Goal: Transaction & Acquisition: Purchase product/service

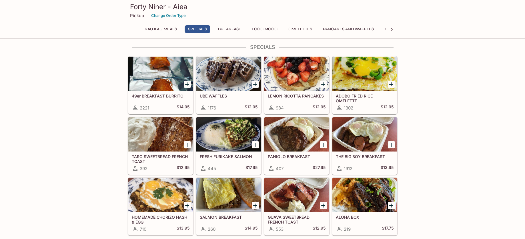
scroll to position [114, 0]
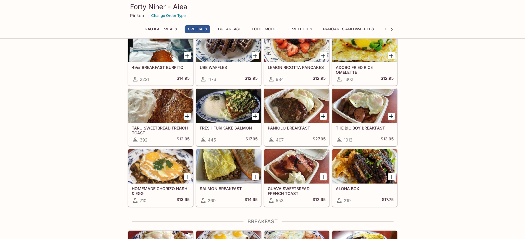
click at [234, 29] on button "Breakfast" at bounding box center [229, 29] width 29 height 8
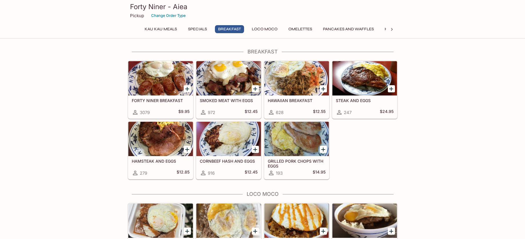
scroll to position [399, 0]
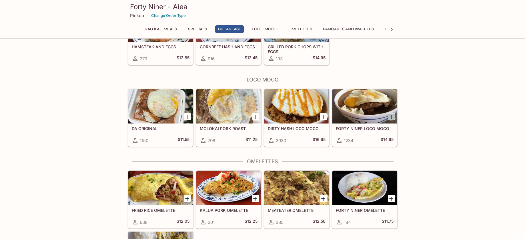
click at [391, 115] on icon "Add FORTY NINER LOCO MOCO" at bounding box center [391, 117] width 4 height 4
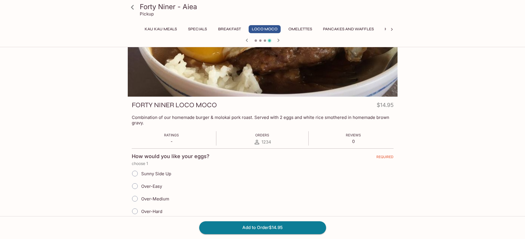
scroll to position [57, 0]
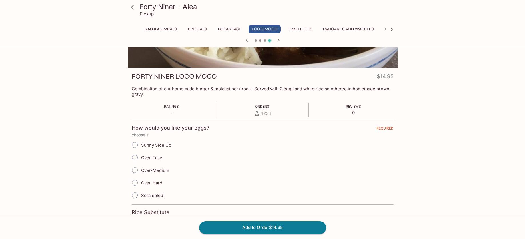
click at [146, 156] on span "Over-Easy" at bounding box center [151, 157] width 21 height 5
click at [141, 156] on input "Over-Easy" at bounding box center [135, 158] width 12 height 12
radio input "true"
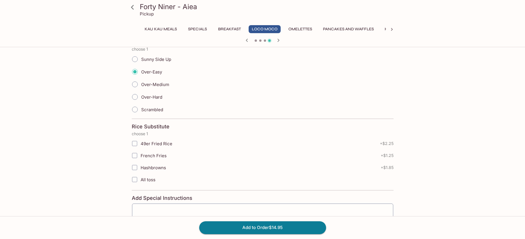
scroll to position [192, 0]
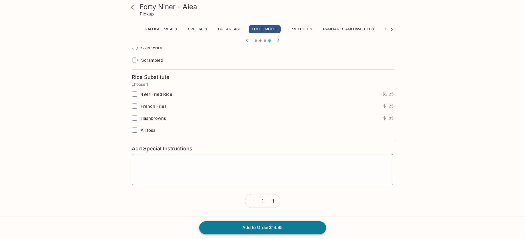
click at [269, 225] on button "Add to Order $14.95" at bounding box center [262, 227] width 127 height 13
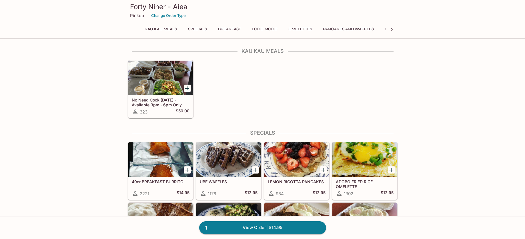
click at [223, 28] on button "Breakfast" at bounding box center [229, 29] width 29 height 8
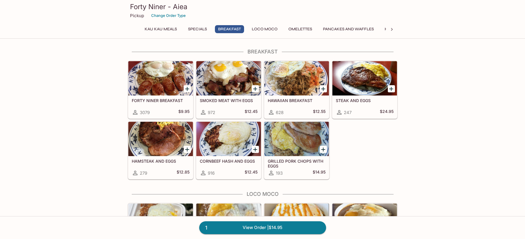
click at [260, 30] on button "Loco Moco" at bounding box center [265, 29] width 32 height 8
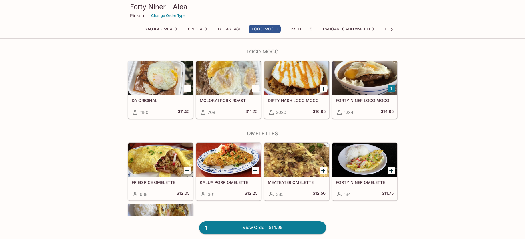
click at [284, 26] on div "Kau Kau Meals Specials Breakfast Loco Moco Omelettes Pancakes and Waffles Hawai…" at bounding box center [262, 29] width 247 height 8
click at [331, 27] on button "Pancakes and Waffles" at bounding box center [348, 29] width 57 height 8
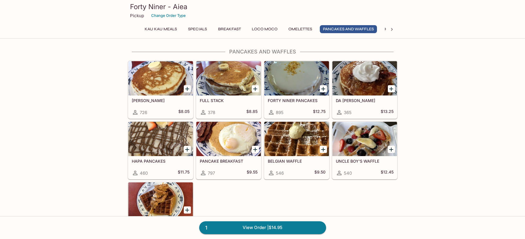
click at [323, 91] on icon "Add FORTY NINER PANCAKES" at bounding box center [323, 88] width 7 height 7
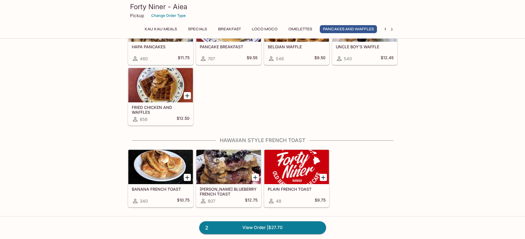
scroll to position [622, 0]
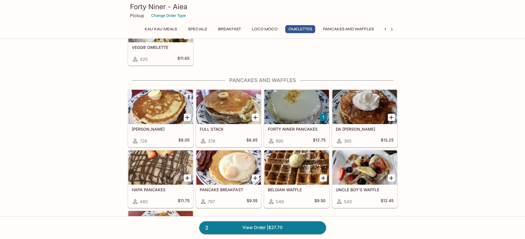
click at [282, 109] on div at bounding box center [296, 107] width 65 height 34
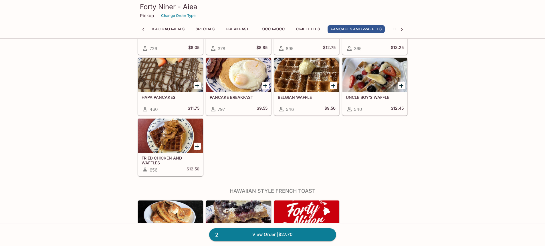
scroll to position [658, 0]
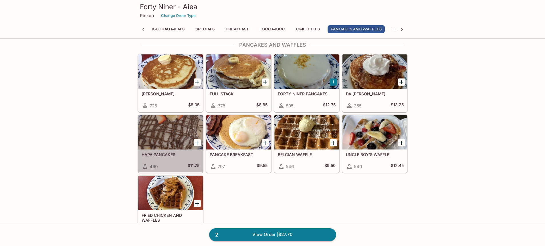
click at [154, 133] on div at bounding box center [170, 132] width 65 height 34
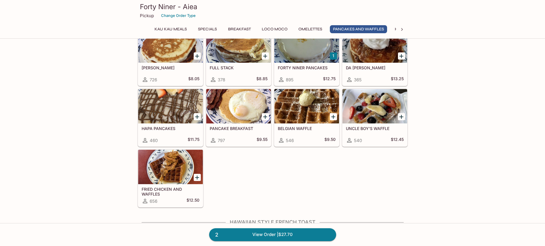
scroll to position [626, 0]
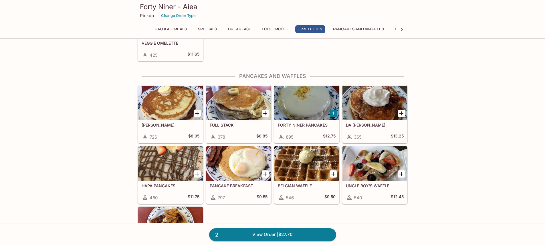
click at [197, 173] on icon "Add HAPA PANCAKES" at bounding box center [197, 174] width 4 height 4
click at [333, 111] on button "1" at bounding box center [333, 112] width 7 height 7
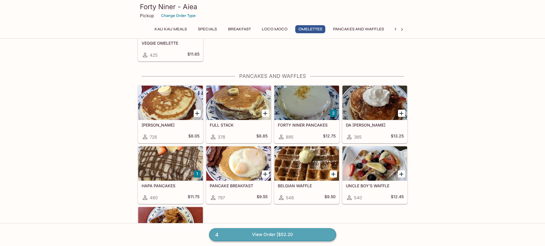
click at [277, 231] on link "4 View Order | $52.20" at bounding box center [272, 234] width 127 height 13
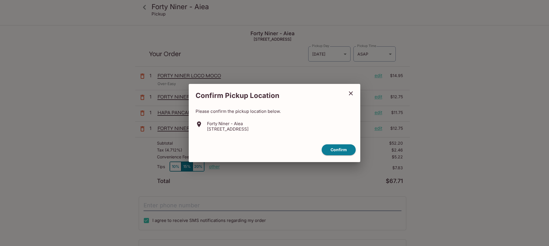
click at [353, 97] on button "close" at bounding box center [351, 93] width 14 height 14
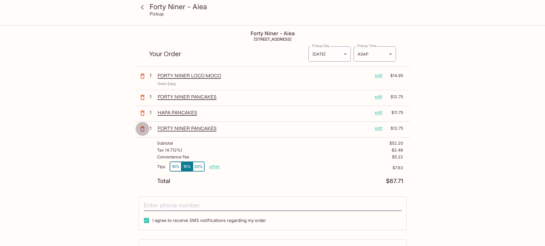
click at [142, 130] on icon "button" at bounding box center [142, 128] width 7 height 7
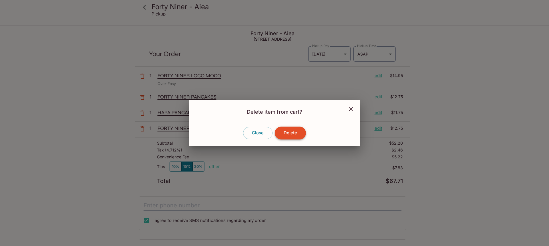
click at [290, 135] on button "Delete" at bounding box center [290, 132] width 31 height 13
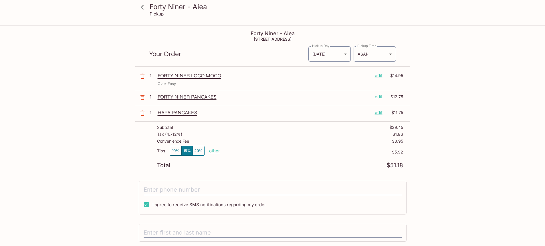
click at [143, 97] on icon "button" at bounding box center [142, 97] width 7 height 7
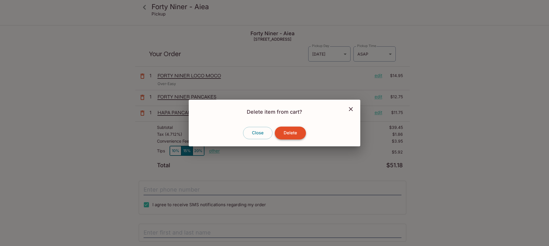
click at [302, 132] on button "Delete" at bounding box center [290, 132] width 31 height 13
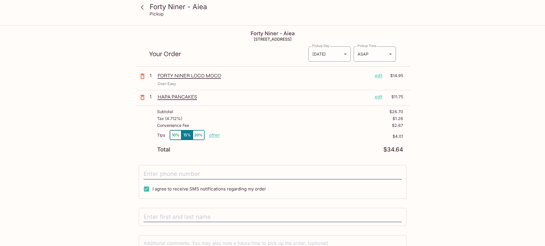
click at [144, 9] on icon at bounding box center [142, 7] width 10 height 10
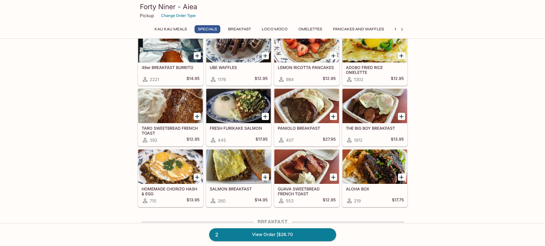
scroll to position [57, 0]
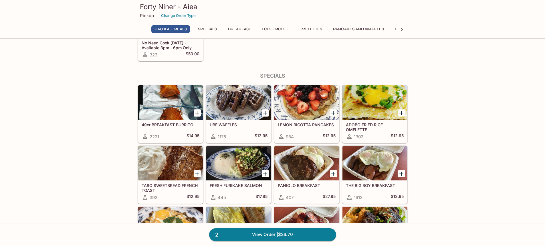
click at [164, 115] on div at bounding box center [170, 102] width 65 height 34
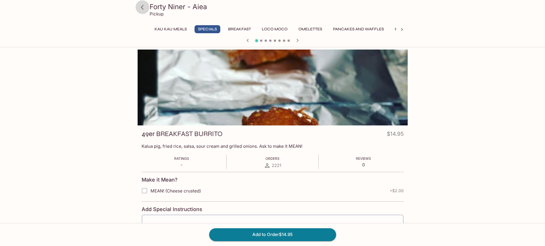
click at [139, 9] on icon at bounding box center [142, 7] width 10 height 10
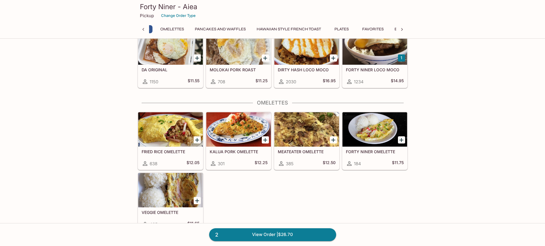
scroll to position [0, 109]
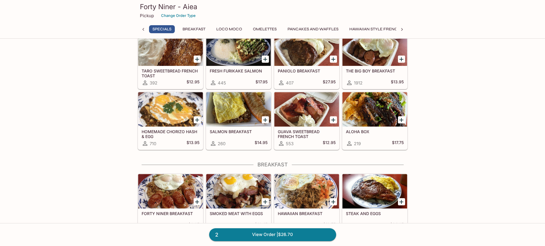
click at [152, 101] on div at bounding box center [170, 109] width 65 height 34
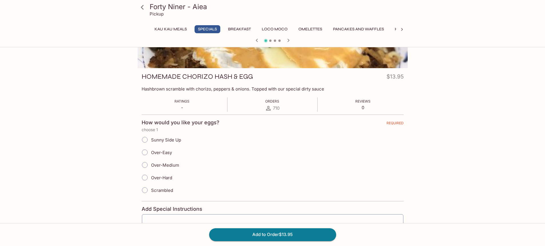
click at [175, 141] on span "Sunny Side Up" at bounding box center [166, 139] width 30 height 5
click at [151, 141] on input "Sunny Side Up" at bounding box center [145, 140] width 12 height 12
radio input "true"
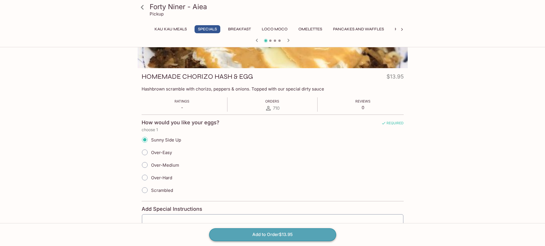
click at [244, 238] on button "Add to Order $13.95" at bounding box center [272, 234] width 127 height 13
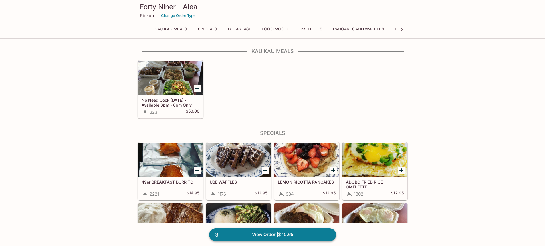
click at [304, 234] on link "3 View Order | $40.65" at bounding box center [272, 234] width 127 height 13
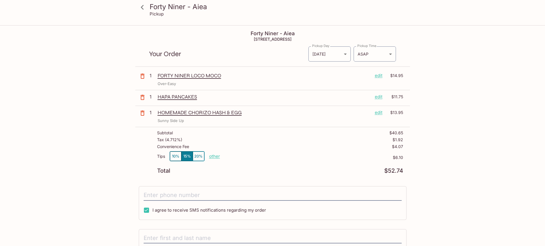
click at [176, 154] on button "10%" at bounding box center [175, 155] width 11 height 9
click at [141, 8] on icon at bounding box center [142, 7] width 3 height 5
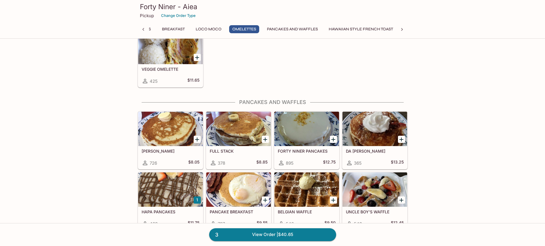
scroll to position [629, 0]
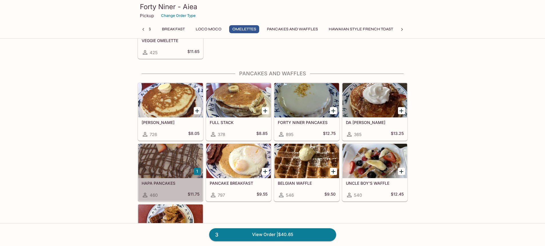
click at [171, 160] on div at bounding box center [170, 161] width 65 height 34
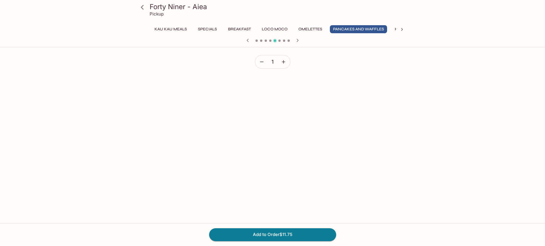
scroll to position [308, 0]
click at [261, 236] on button "Add to Order $11.75" at bounding box center [272, 234] width 127 height 13
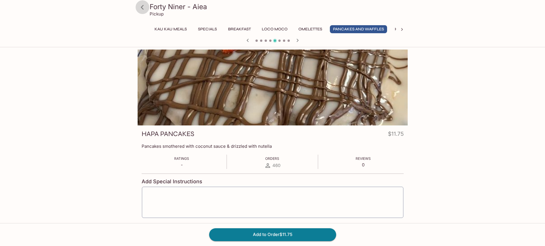
click at [146, 8] on icon at bounding box center [142, 7] width 10 height 10
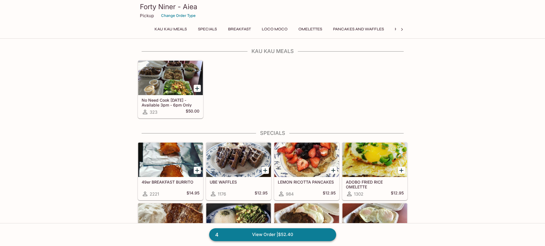
click at [290, 234] on link "4 View Order | $52.40" at bounding box center [272, 234] width 127 height 13
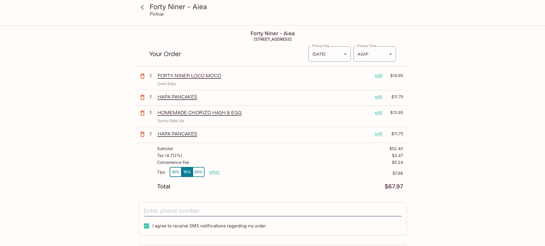
click at [144, 135] on icon "button" at bounding box center [142, 134] width 7 height 7
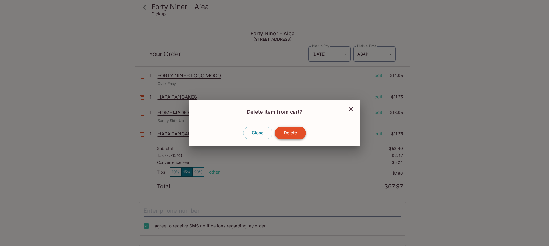
click at [289, 137] on button "Delete" at bounding box center [290, 132] width 31 height 13
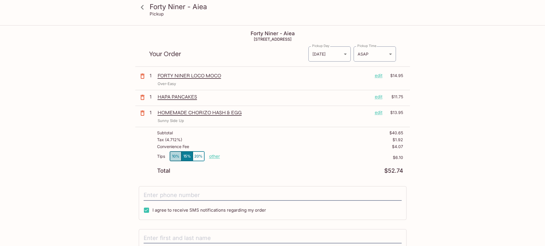
click at [173, 154] on button "10%" at bounding box center [175, 155] width 11 height 9
click at [216, 158] on p "other" at bounding box center [214, 155] width 11 height 5
drag, startPoint x: 245, startPoint y: 158, endPoint x: 286, endPoint y: 160, distance: 41.2
click at [282, 159] on div "Tips 10% 15% 20% Done 4.07 $4.07" at bounding box center [280, 159] width 246 height 17
type input "0.00"
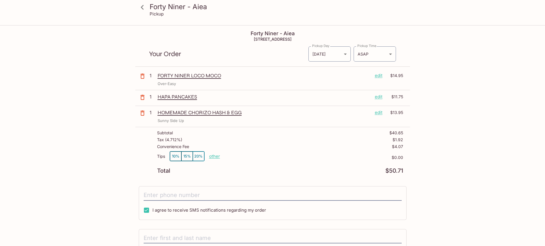
click at [290, 160] on div "Tips 10% 15% 20% other $0.00" at bounding box center [280, 159] width 246 height 17
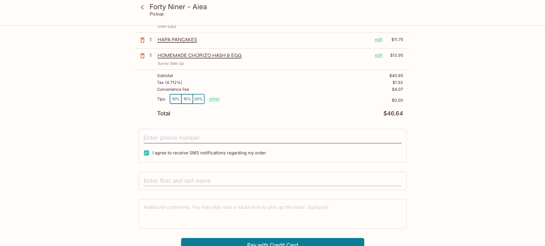
click at [175, 179] on input "text" at bounding box center [273, 180] width 258 height 11
type input "sage [PERSON_NAME]"
click at [450, 204] on div "Forty Niner - Aiea Pickup Forty Niner - Aiea 98-[STREET_ADDRESS] Your Order Pic…" at bounding box center [272, 110] width 366 height 283
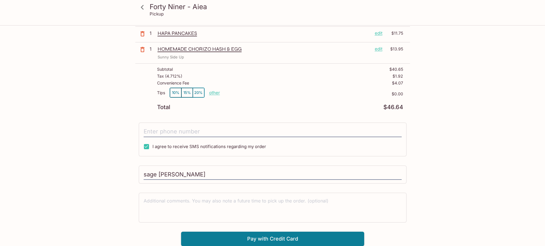
click at [126, 165] on div "Forty Niner - Aiea Pickup Forty Niner - Aiea 98-[STREET_ADDRESS] Your Order Pic…" at bounding box center [272, 103] width 366 height 283
drag, startPoint x: 198, startPoint y: 173, endPoint x: 104, endPoint y: 164, distance: 94.5
click at [104, 164] on div "Forty Niner - Aiea Pickup Forty Niner - Aiea 98-[STREET_ADDRESS] Your Order Pic…" at bounding box center [272, 103] width 366 height 283
type input "sage [PERSON_NAME]"
click at [116, 161] on div "Forty Niner - Aiea Pickup Forty Niner - Aiea 98-[STREET_ADDRESS] Your Order Pic…" at bounding box center [272, 103] width 366 height 283
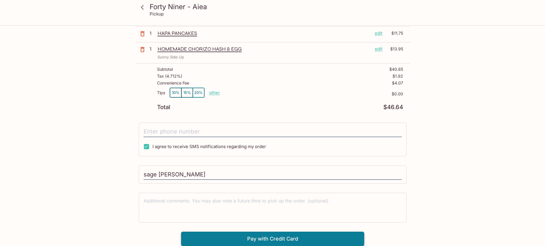
click at [339, 239] on button "Pay with Credit Card" at bounding box center [272, 238] width 183 height 14
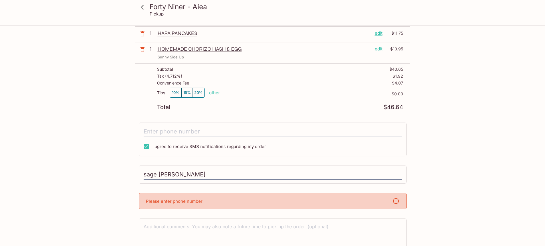
click at [343, 204] on div "Please enter phone number" at bounding box center [273, 200] width 268 height 17
click at [343, 200] on div "Please enter phone number" at bounding box center [273, 200] width 268 height 17
click at [206, 206] on div "Please enter phone number" at bounding box center [273, 200] width 268 height 17
click at [194, 203] on p "Please enter phone number" at bounding box center [174, 200] width 57 height 5
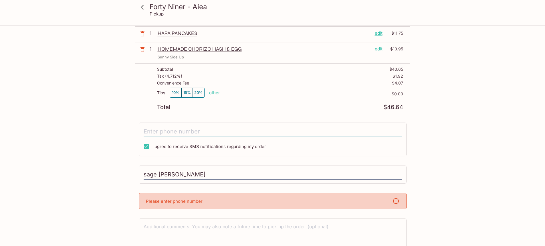
click at [201, 126] on input "tel" at bounding box center [273, 131] width 258 height 11
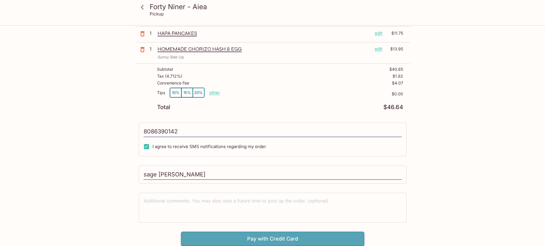
click at [275, 236] on button "Pay with Credit Card" at bounding box center [272, 238] width 183 height 14
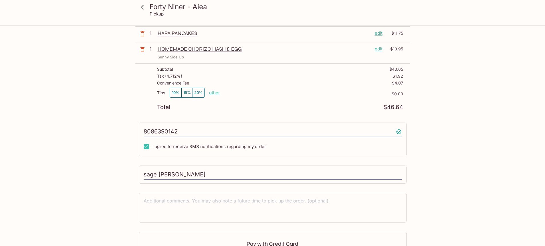
scroll to position [149, 0]
type input "[PHONE_NUMBER]"
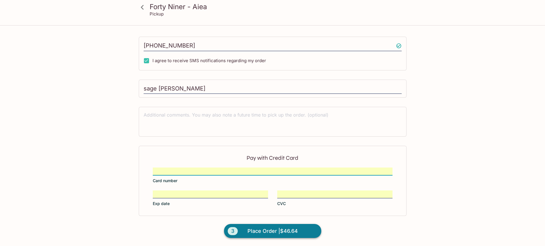
click at [283, 234] on span "Place Order | $46.64" at bounding box center [272, 230] width 50 height 9
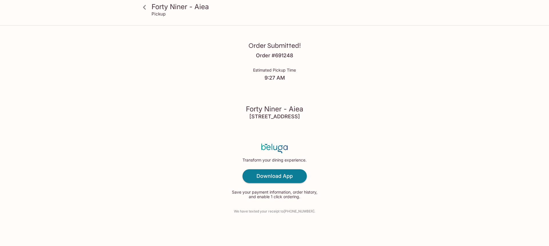
drag, startPoint x: 142, startPoint y: 24, endPoint x: 407, endPoint y: 70, distance: 268.4
click at [407, 70] on div "Order Submitted! Order # 691248 Estimated Pickup Time 9:27 AM Forty Niner - Aie…" at bounding box center [274, 123] width 366 height 246
click at [291, 212] on p "We have texted your receipt to [PHONE_NUMBER] ." at bounding box center [274, 210] width 81 height 5
click at [314, 212] on div "Order Submitted! Order # 691248 Estimated Pickup Time 9:27 AM Forty Niner - Aie…" at bounding box center [274, 123] width 366 height 246
